Goal: Transaction & Acquisition: Purchase product/service

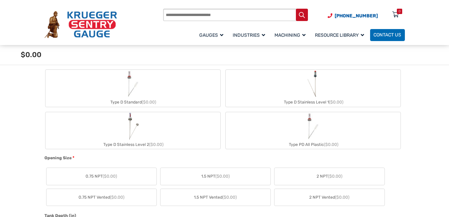
scroll to position [234, 0]
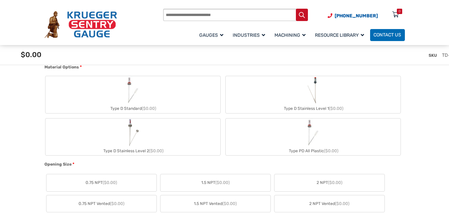
click at [212, 182] on span "1.5 NPT ($0.00)" at bounding box center [215, 183] width 28 height 6
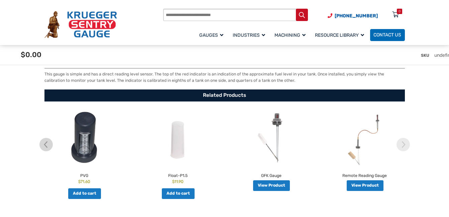
scroll to position [1103, 0]
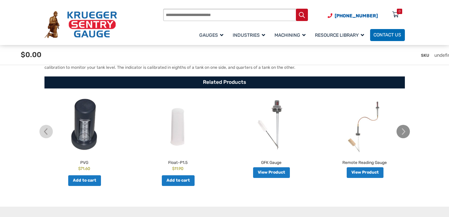
click at [405, 135] on img at bounding box center [402, 131] width 13 height 13
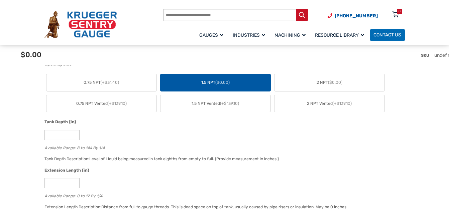
scroll to position [301, 0]
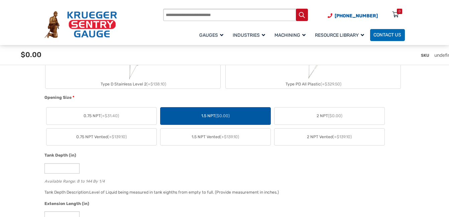
click at [203, 15] on input "Products search" at bounding box center [235, 15] width 145 height 12
type input "**********"
click at [296, 9] on button "Search" at bounding box center [302, 15] width 12 height 12
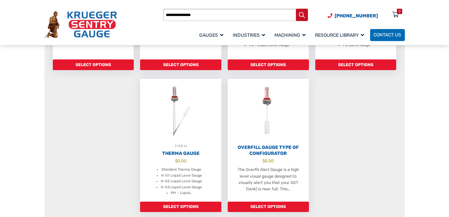
scroll to position [100, 0]
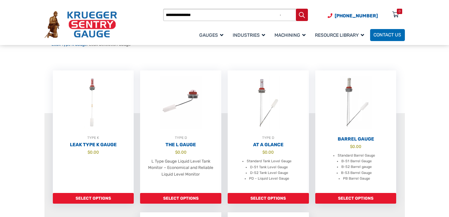
drag, startPoint x: 198, startPoint y: 13, endPoint x: 159, endPoint y: 16, distance: 38.9
click at [159, 16] on div "**********" at bounding box center [224, 24] width 360 height 34
type input "*******"
click at [296, 9] on button "Search" at bounding box center [302, 15] width 12 height 12
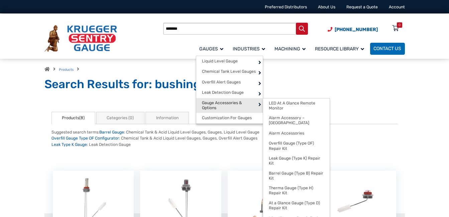
click at [212, 105] on span "Gauge Accessories & Options" at bounding box center [229, 106] width 55 height 10
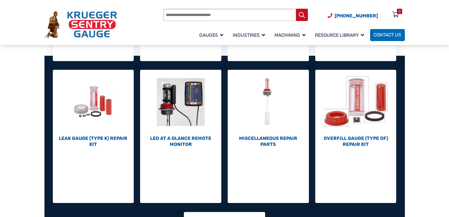
scroll to position [201, 0]
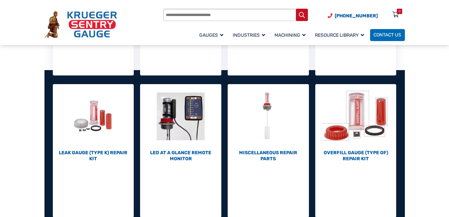
click at [283, 150] on h2 "Miscellaneous Repair Parts (7)" at bounding box center [268, 156] width 81 height 12
